Goal: Task Accomplishment & Management: Manage account settings

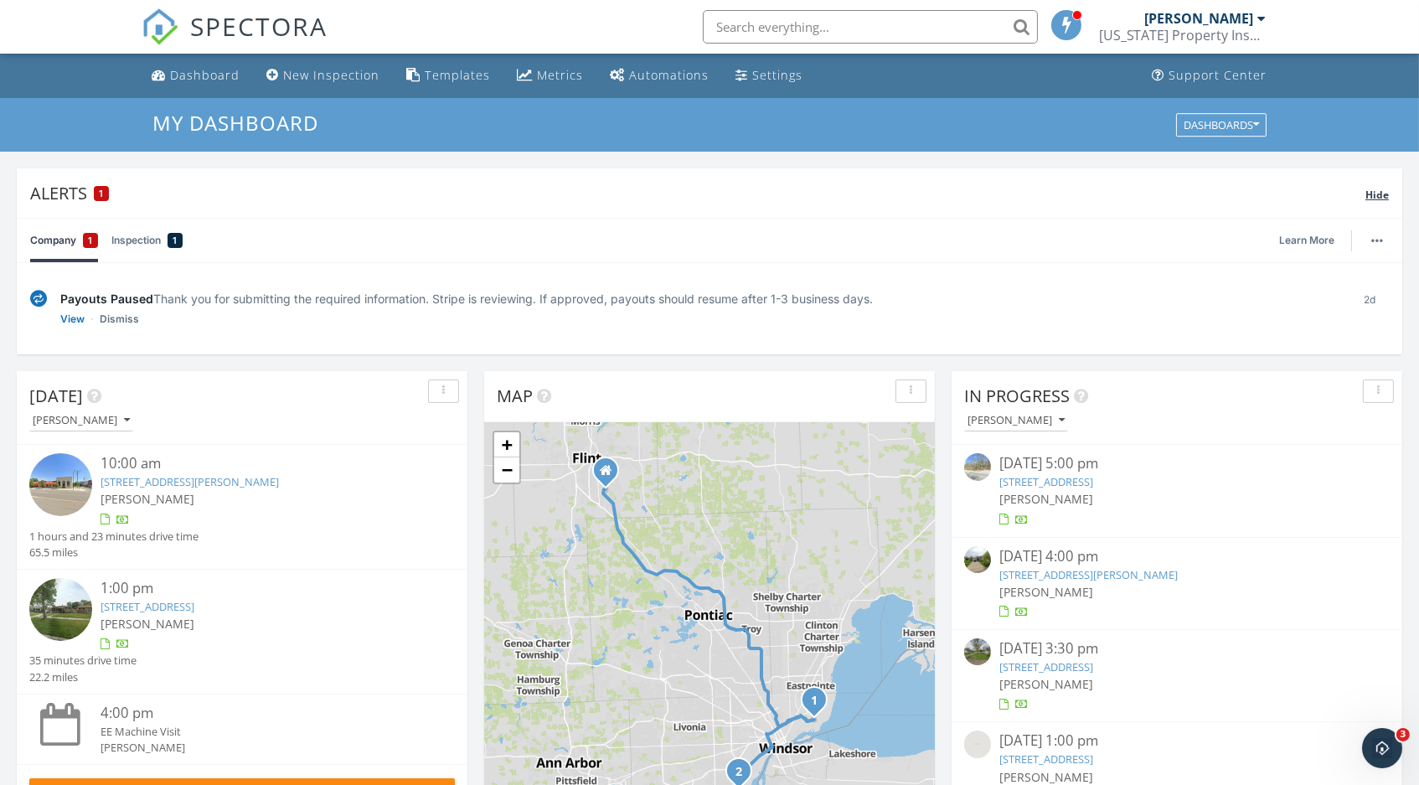
click at [1380, 197] on span "Hide" at bounding box center [1376, 195] width 23 height 14
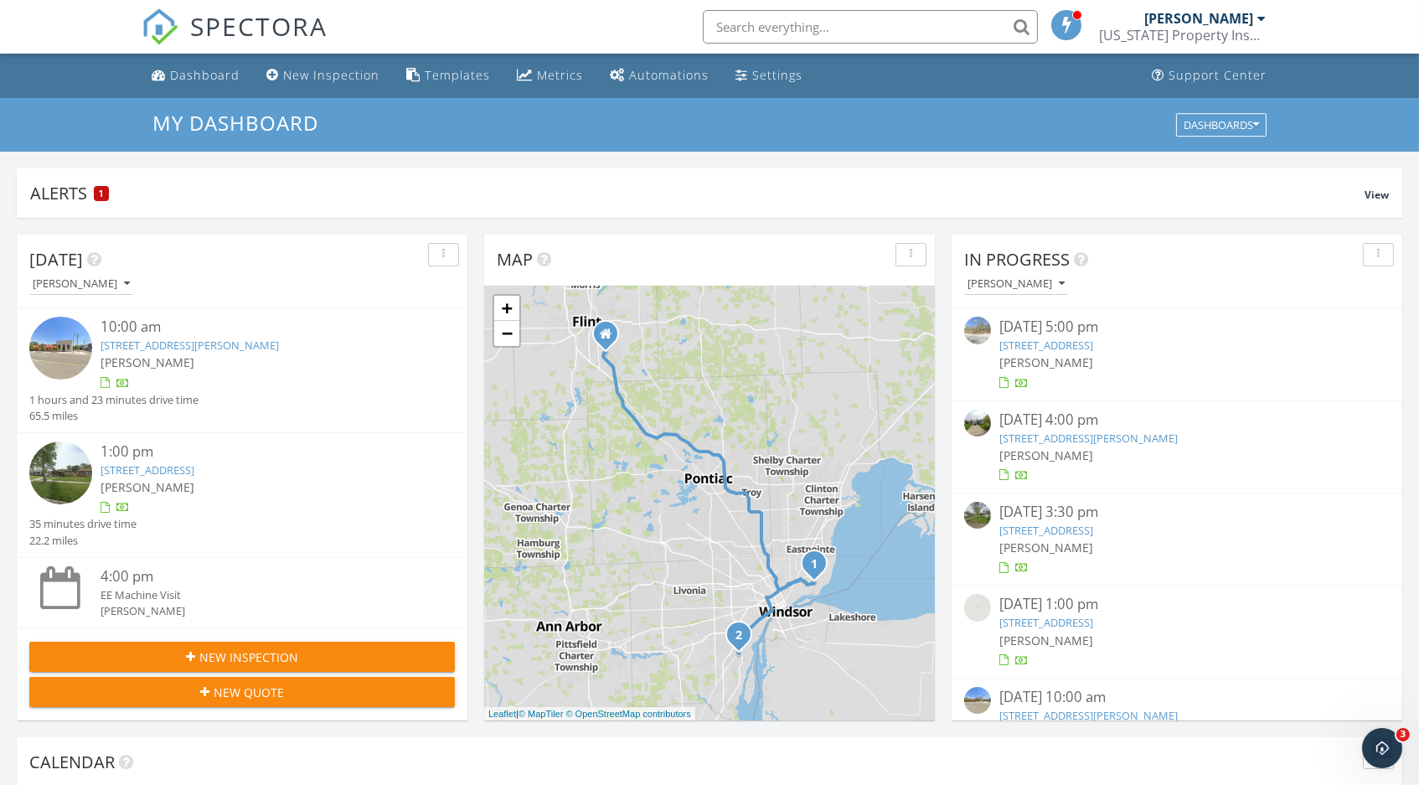
click at [233, 342] on link "[STREET_ADDRESS][PERSON_NAME]" at bounding box center [189, 344] width 178 height 15
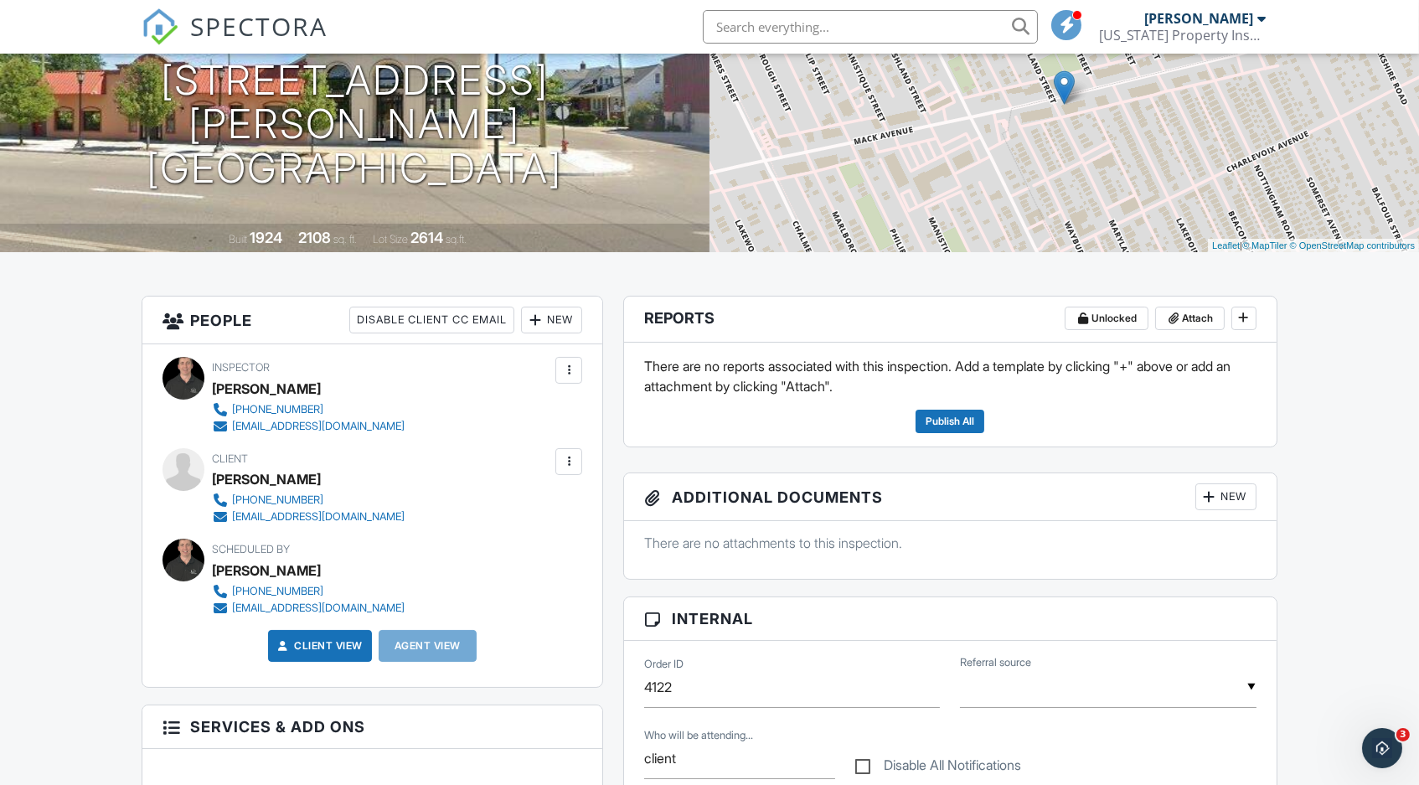
scroll to position [192, 0]
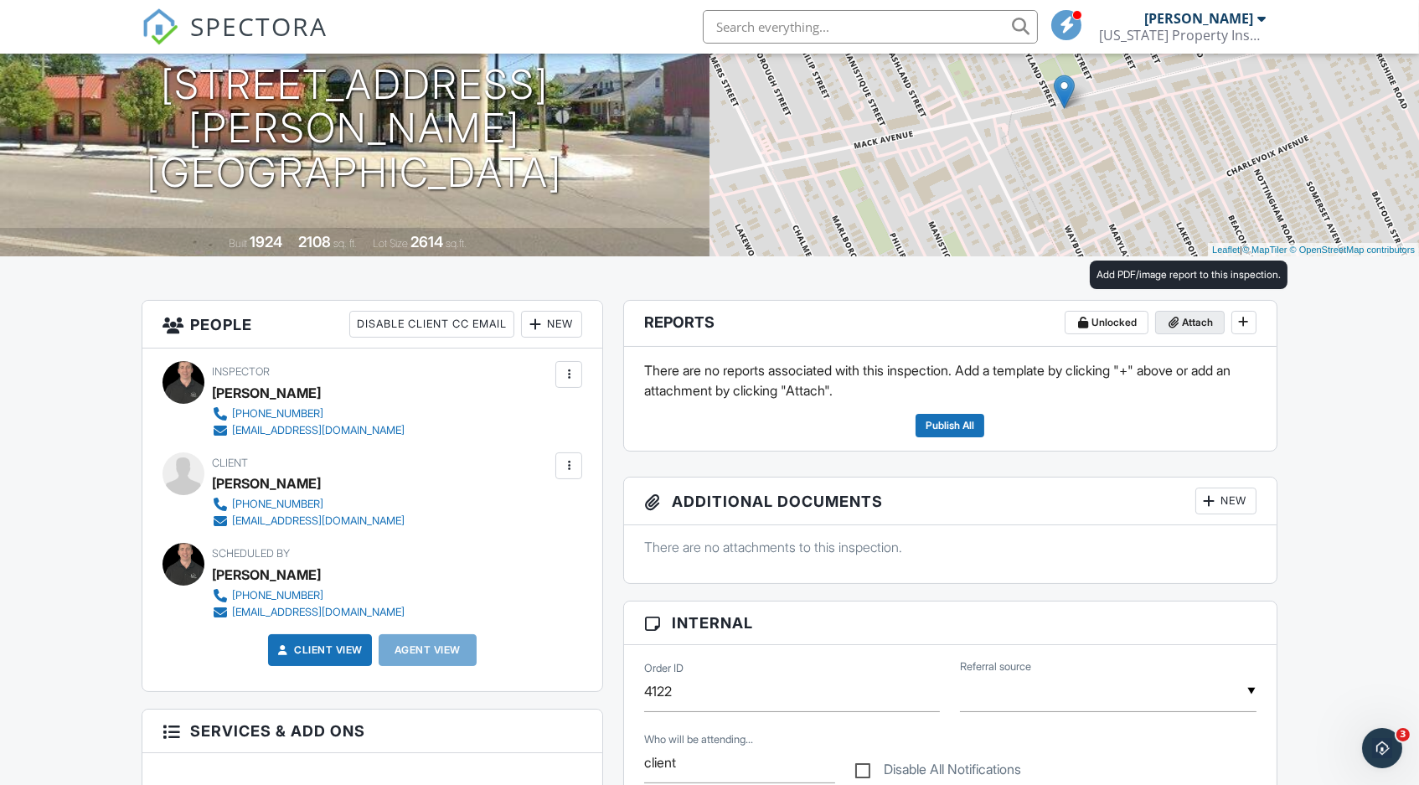
click at [1191, 317] on span "Attach" at bounding box center [1197, 322] width 31 height 17
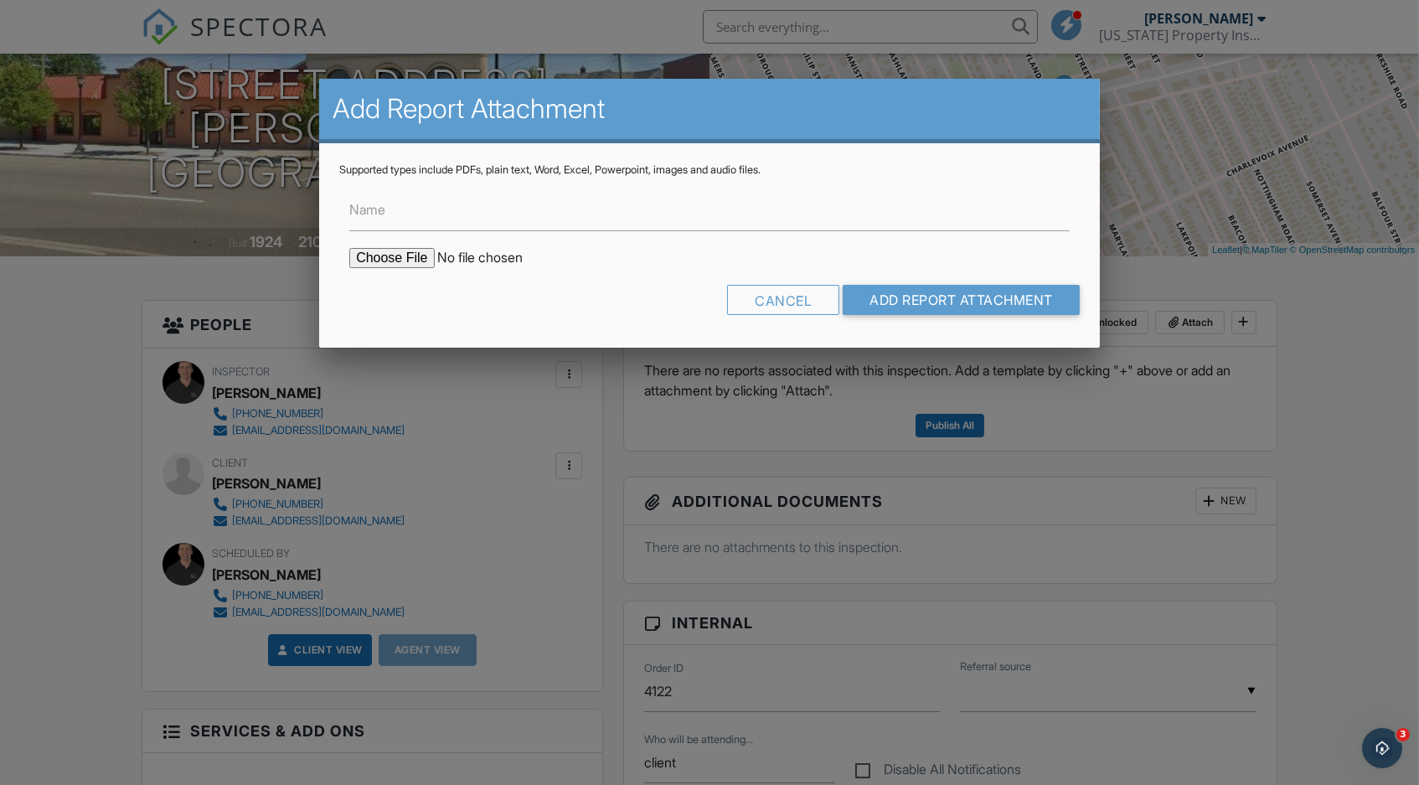
click at [392, 258] on input "file" at bounding box center [491, 258] width 285 height 20
type input "C:\fakepath\SPEC_80222_R_StoColor_Silcolastic_Recoat_EN.pdf"
click at [924, 294] on input "Add Report Attachment" at bounding box center [960, 300] width 237 height 30
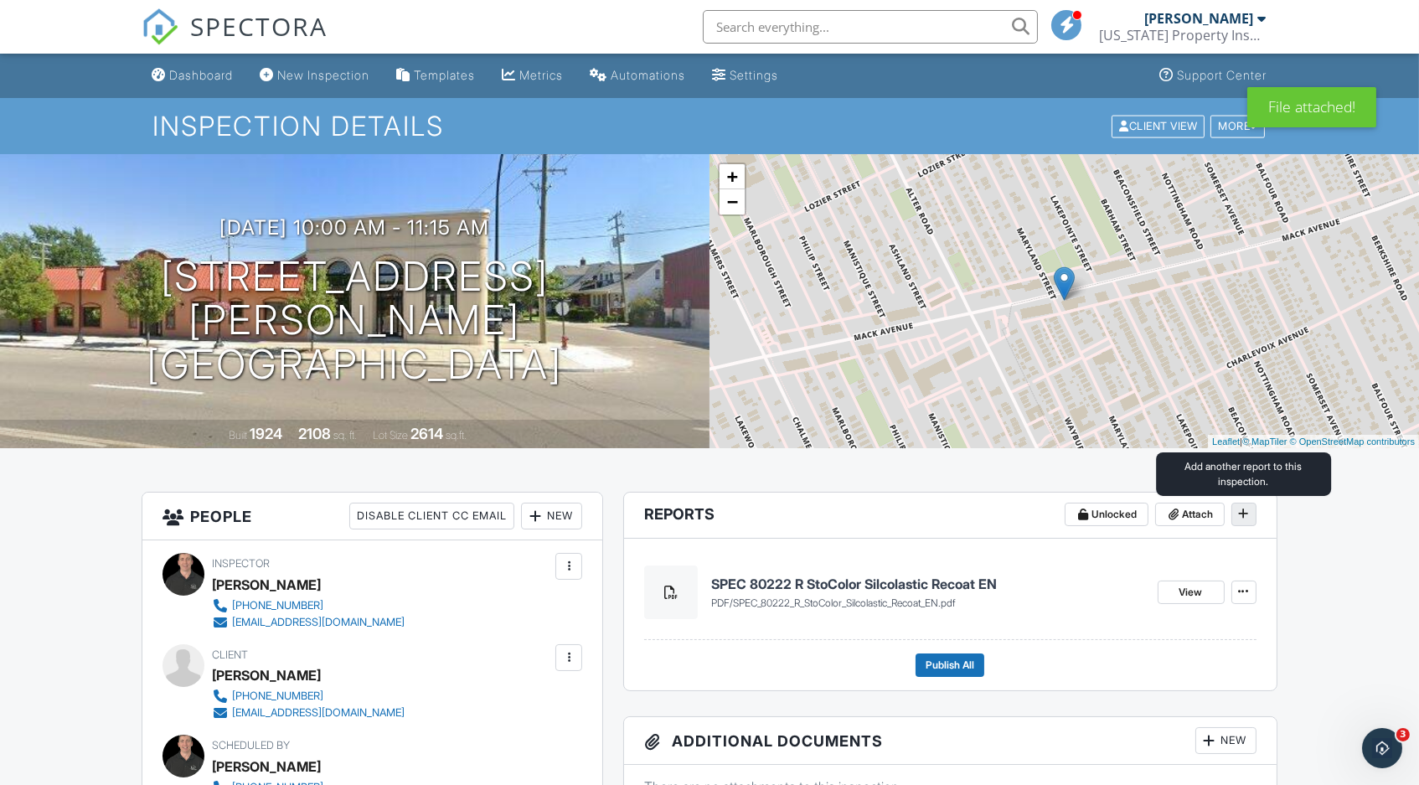
click at [1244, 511] on icon at bounding box center [1244, 513] width 10 height 12
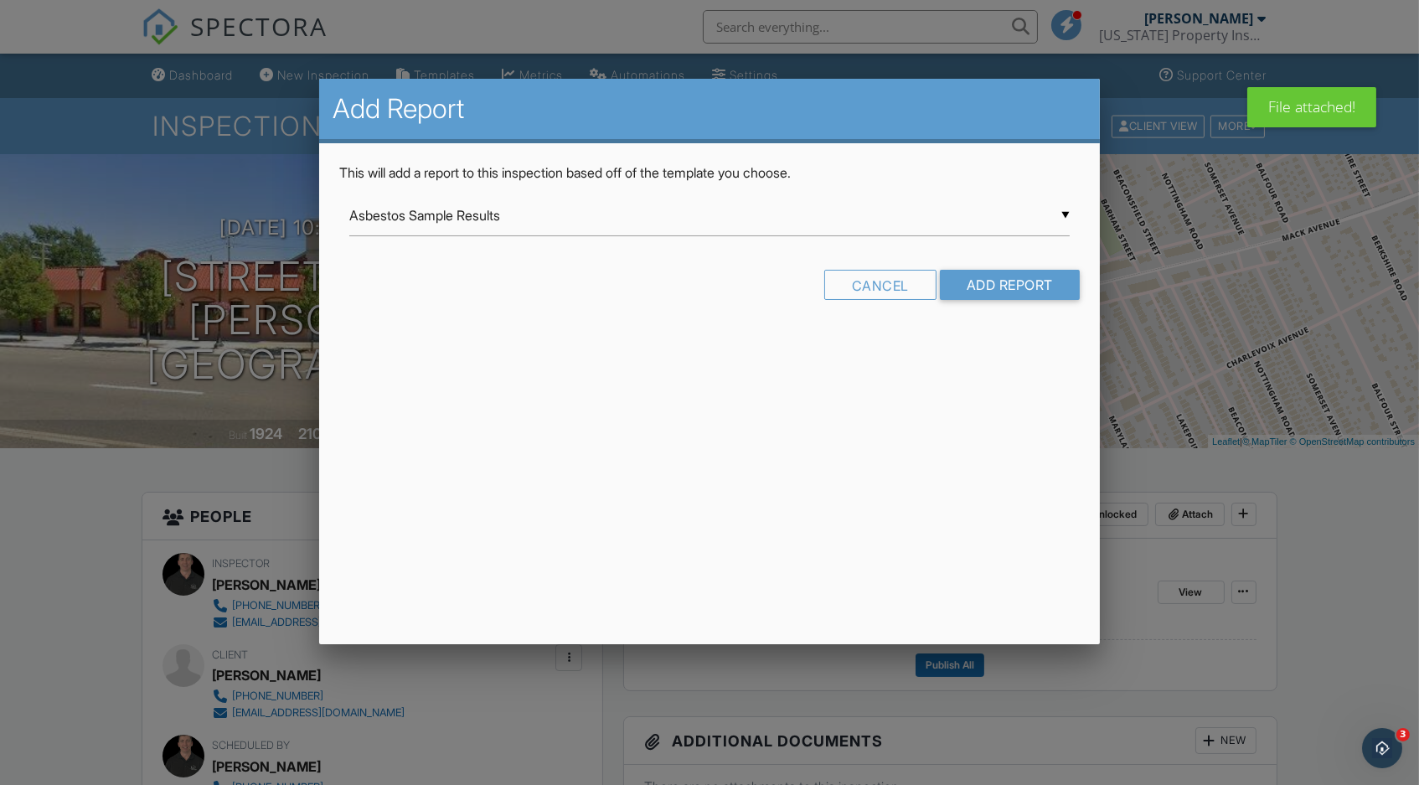
click at [512, 216] on div "▼ Asbestos Sample Results Asbestos Sample Results Commercial structural assessm…" at bounding box center [709, 215] width 720 height 41
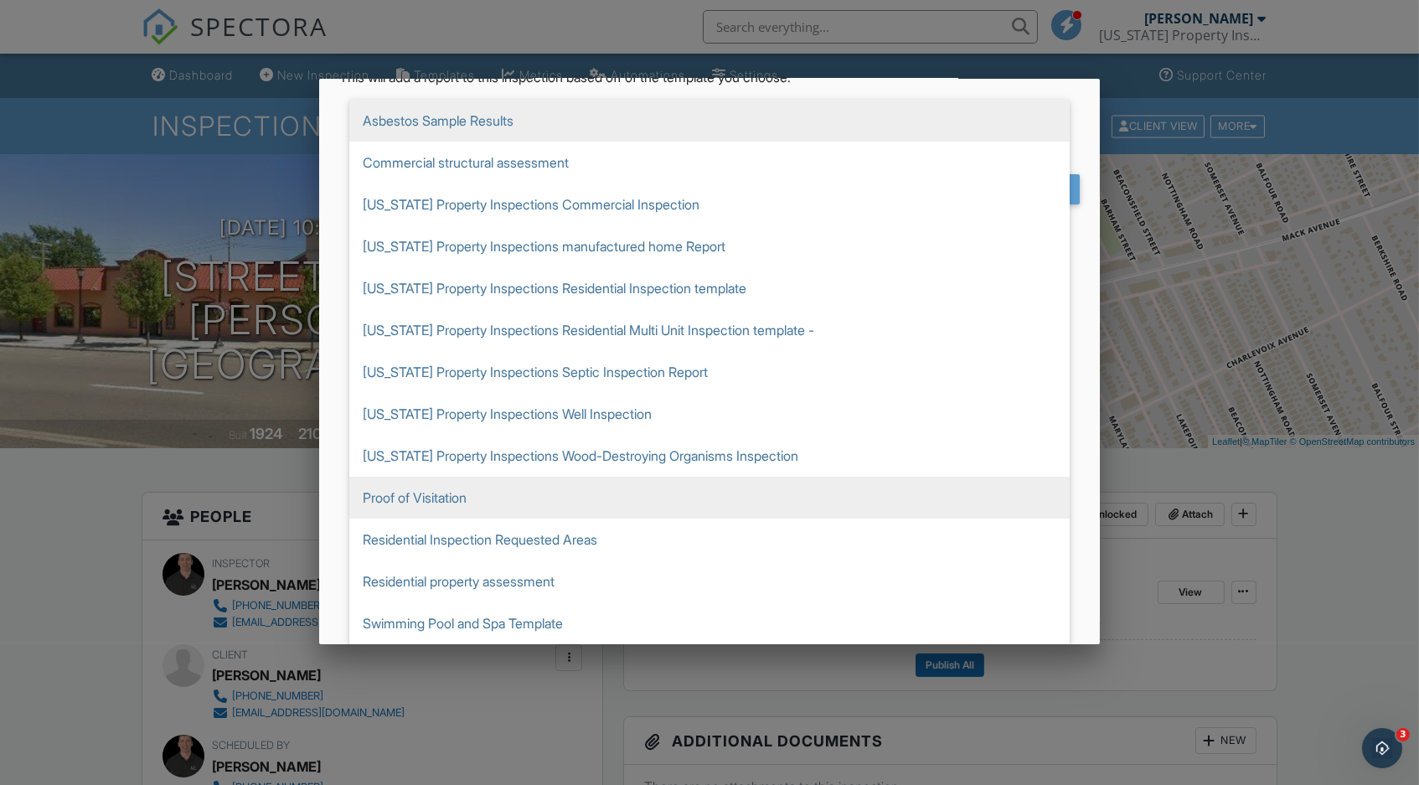
scroll to position [95, 0]
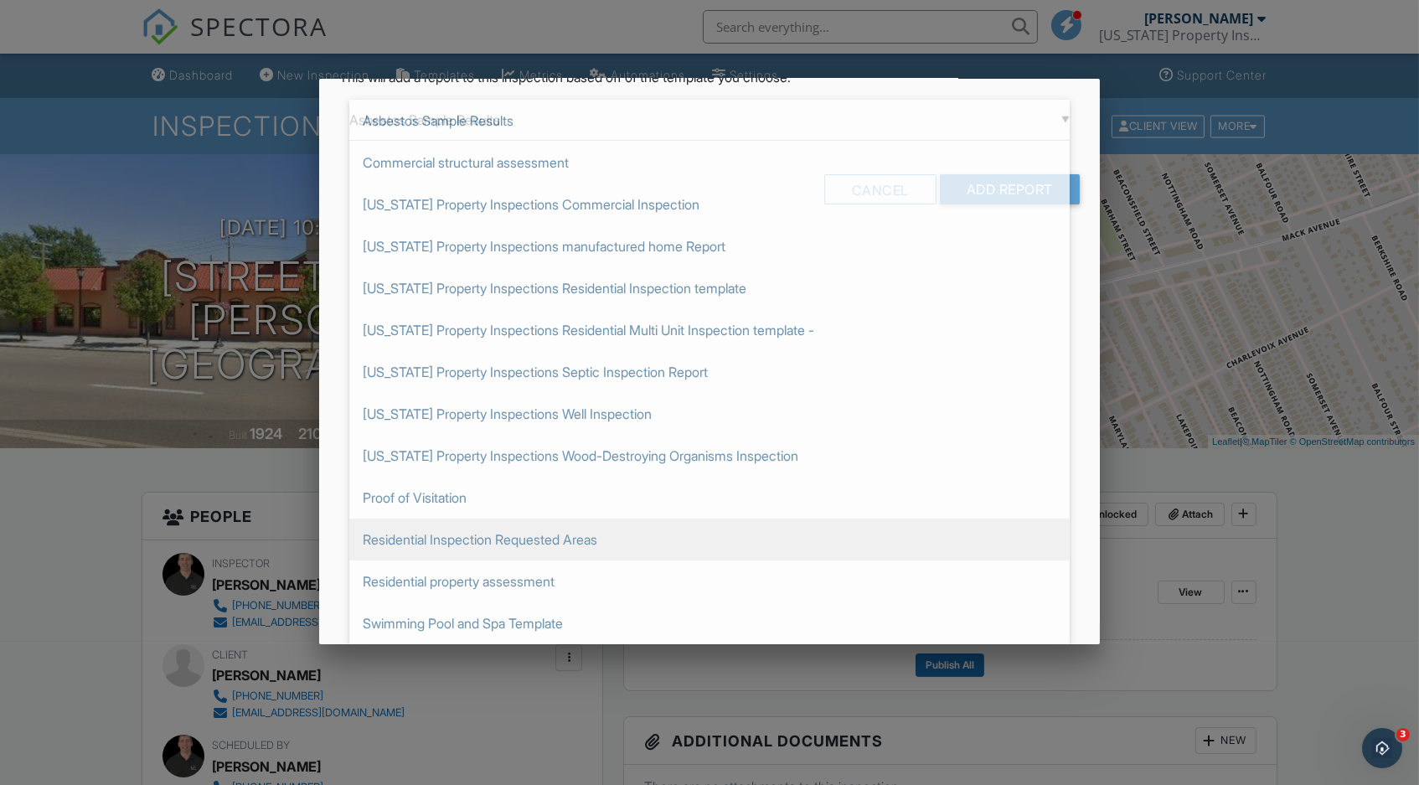
click at [518, 548] on span "Residential Inspection Requested Areas" at bounding box center [709, 539] width 720 height 42
type input "Residential Inspection Requested Areas"
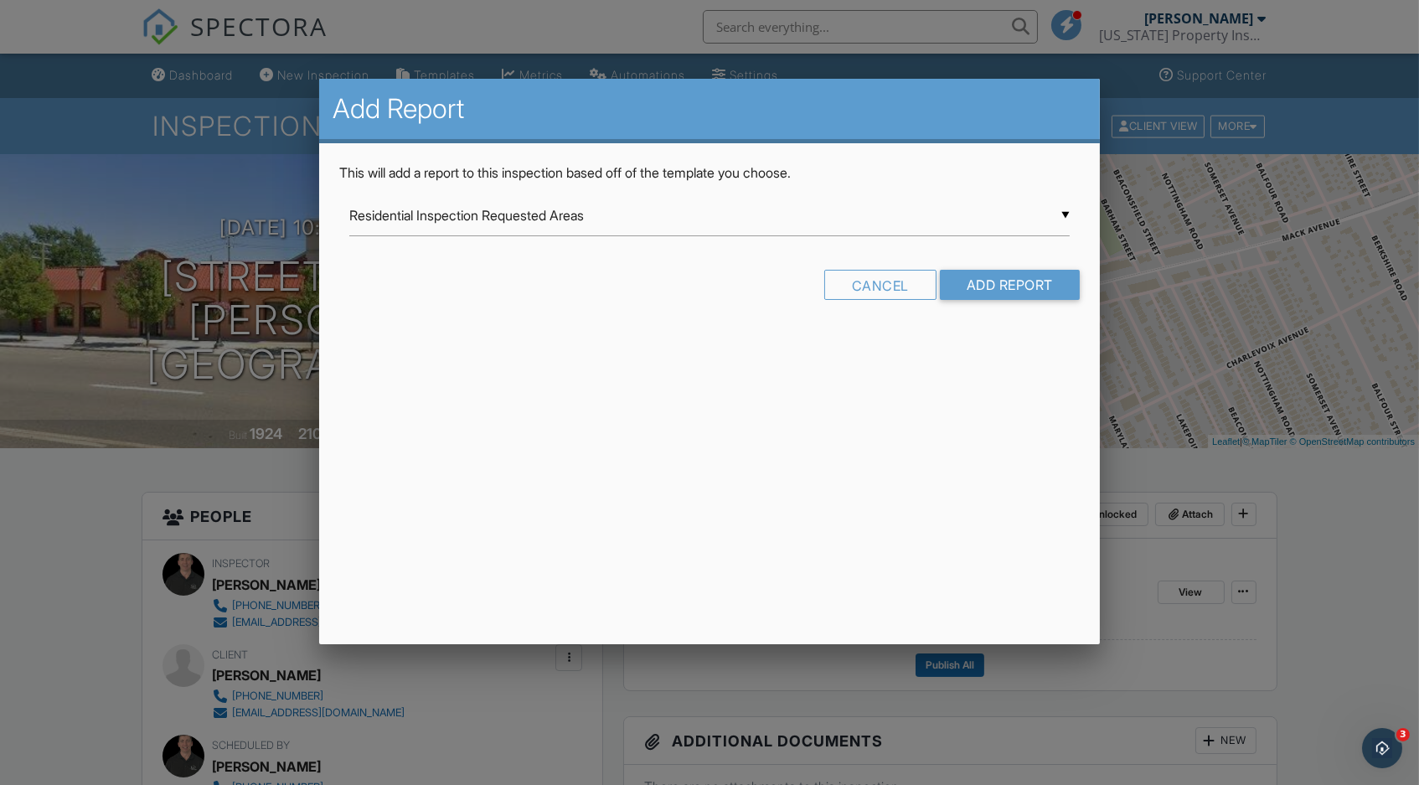
scroll to position [0, 0]
click at [1002, 280] on input "Add Report" at bounding box center [1010, 285] width 140 height 30
